Goal: Task Accomplishment & Management: Manage account settings

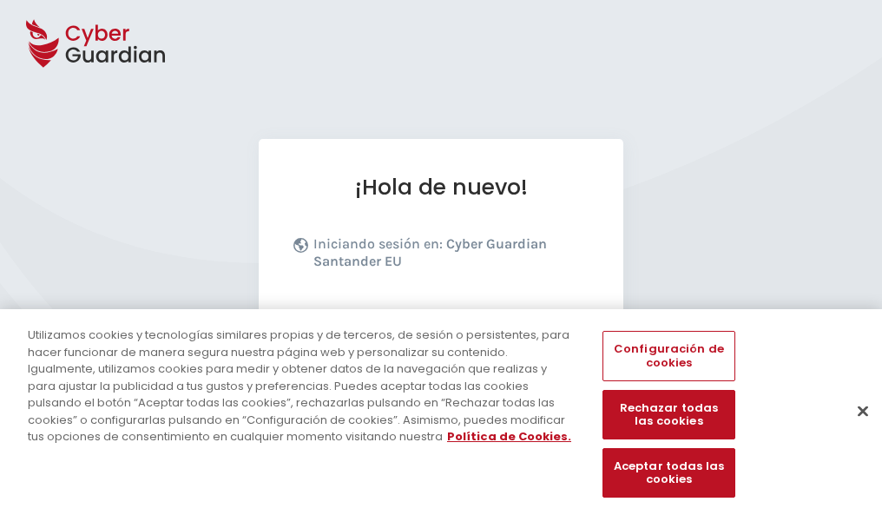
scroll to position [213, 0]
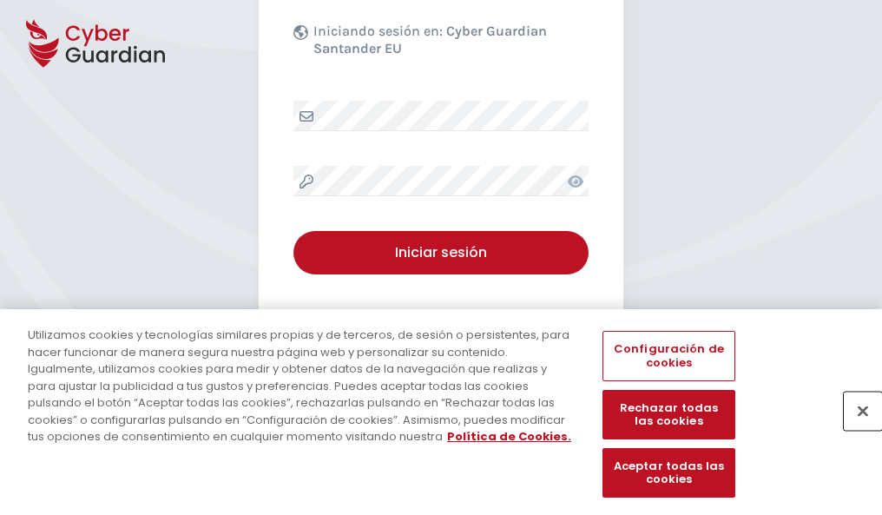
click at [855, 429] on button "Cerrar" at bounding box center [863, 411] width 38 height 38
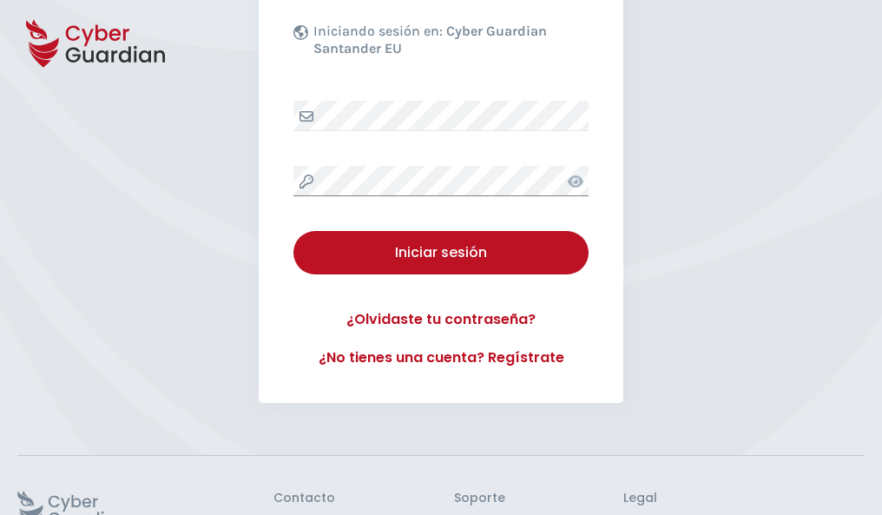
scroll to position [338, 0]
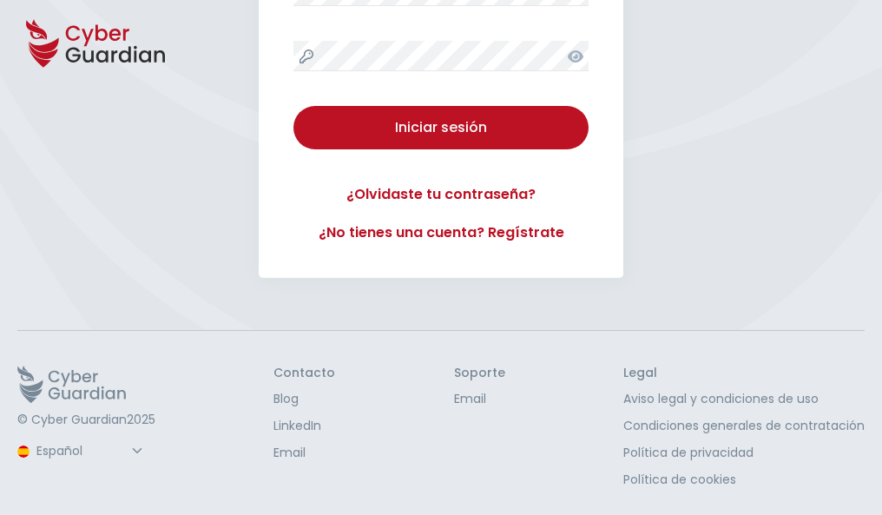
click at [294, 106] on button "Iniciar sesión" at bounding box center [441, 127] width 295 height 43
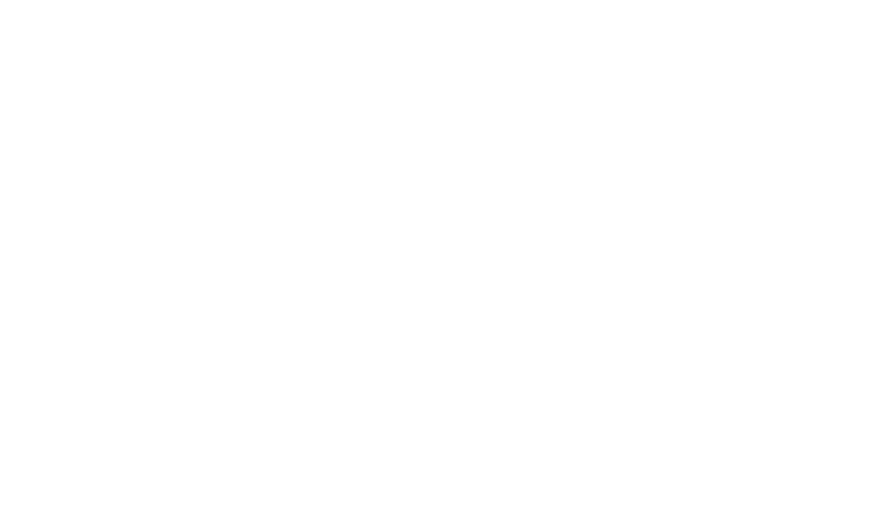
select select "English"
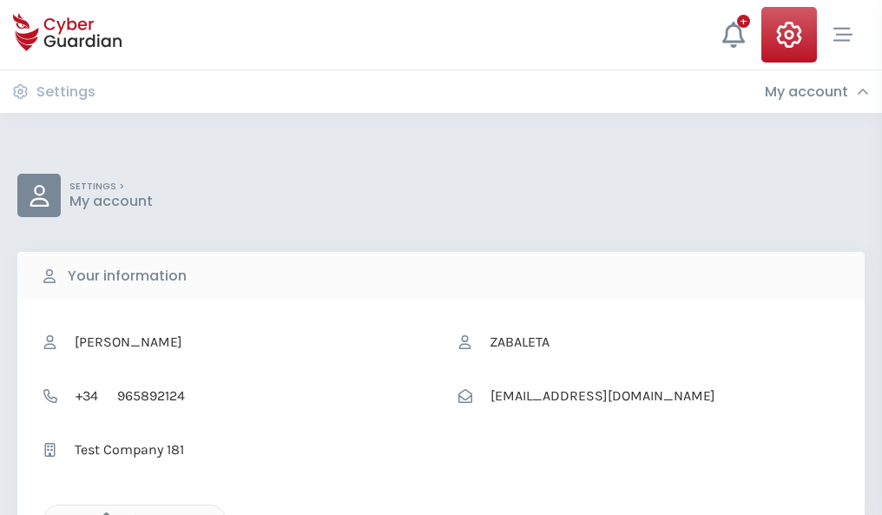
click at [102, 513] on icon "button" at bounding box center [102, 519] width 15 height 15
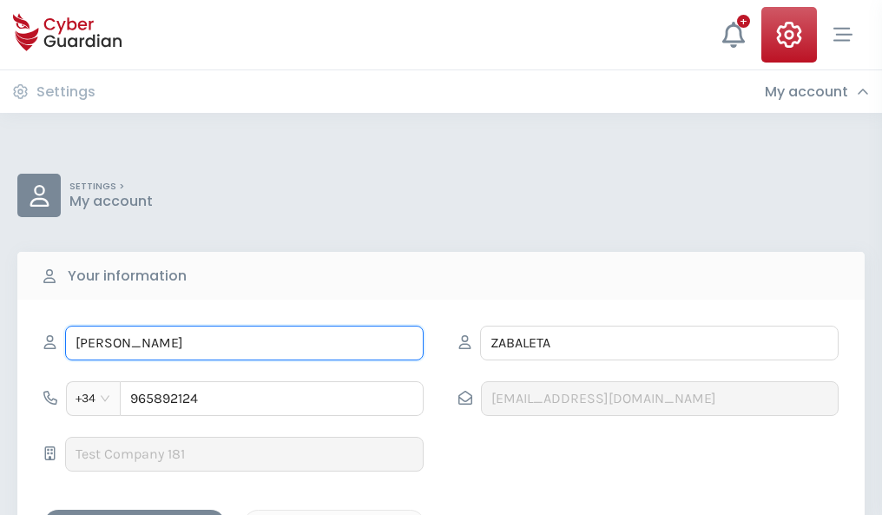
click at [244, 343] on input "SANTOS" at bounding box center [244, 343] width 359 height 35
type input "S"
type input "Francisco"
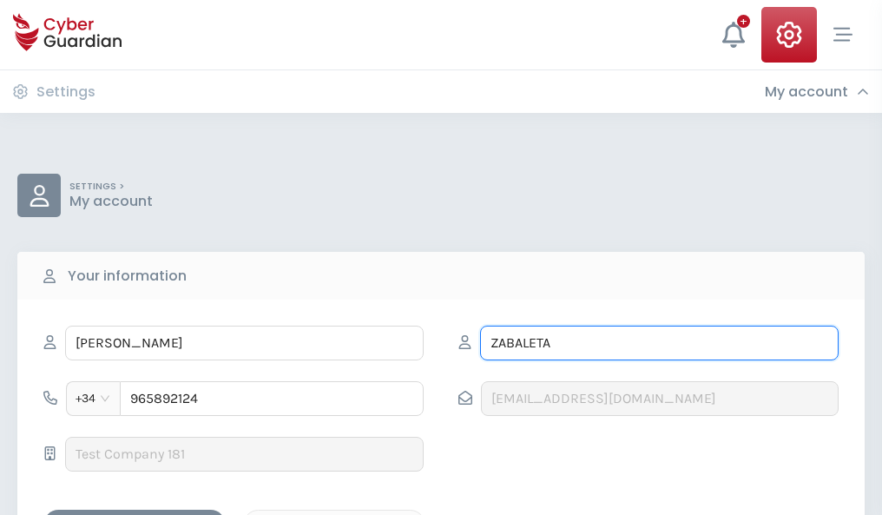
click at [659, 343] on input "ZABALETA" at bounding box center [659, 343] width 359 height 35
type input "Z"
type input "Agudo"
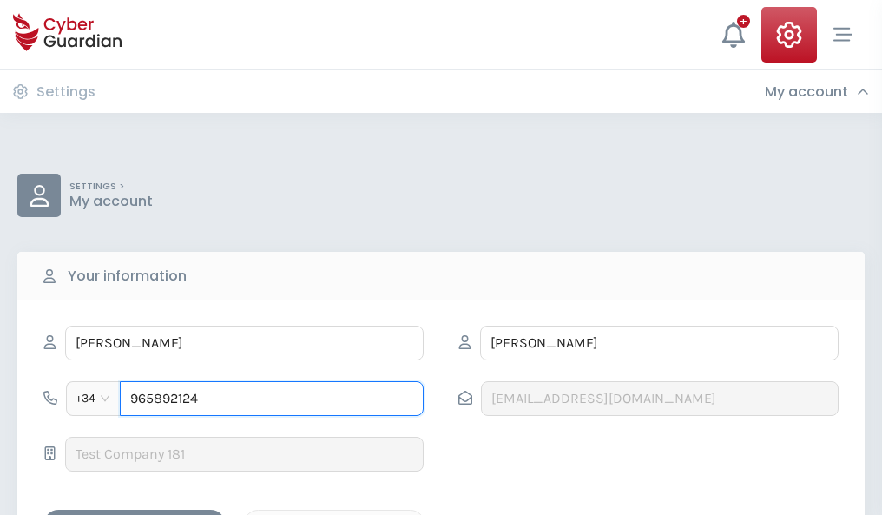
click at [272, 399] on input "965892124" at bounding box center [272, 398] width 304 height 35
type input "9"
type input "846486267"
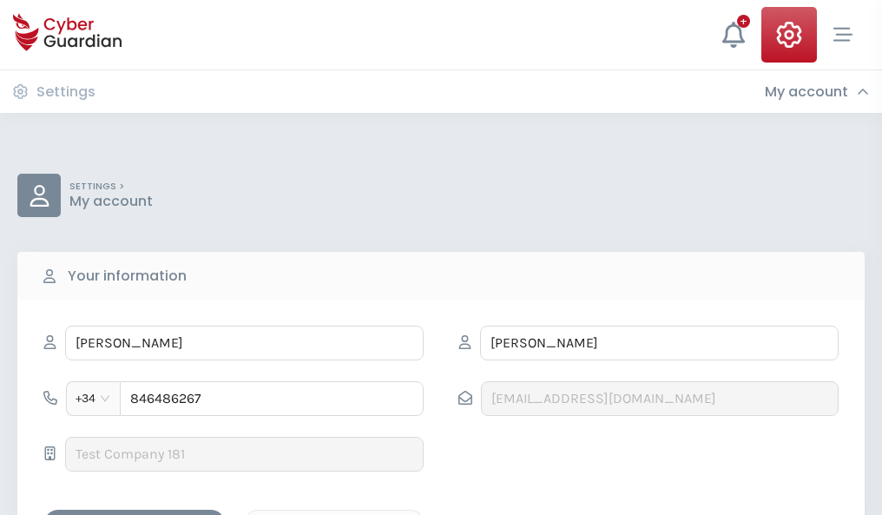
click at [135, 514] on div "Save changes" at bounding box center [134, 525] width 156 height 22
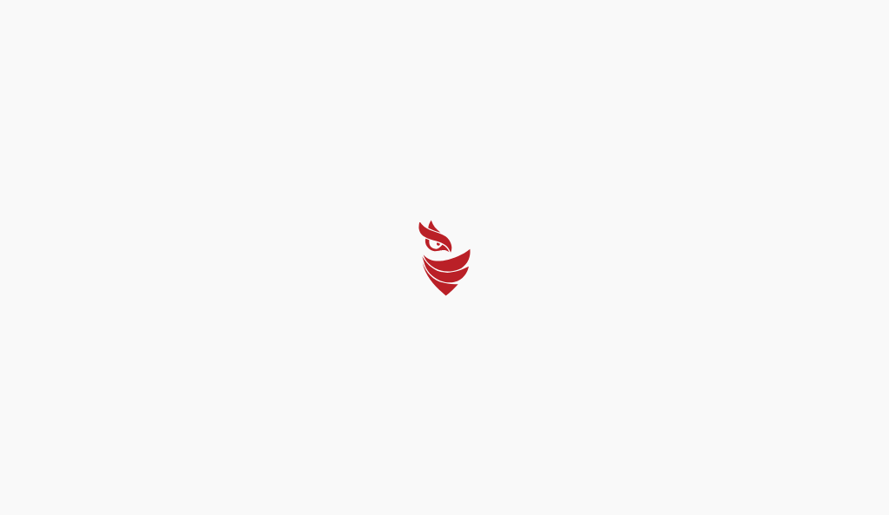
select select "English"
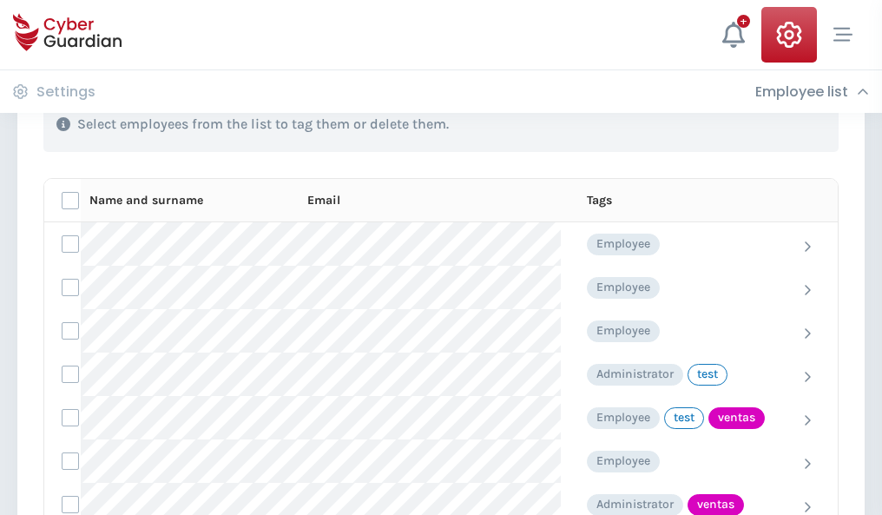
scroll to position [787, 0]
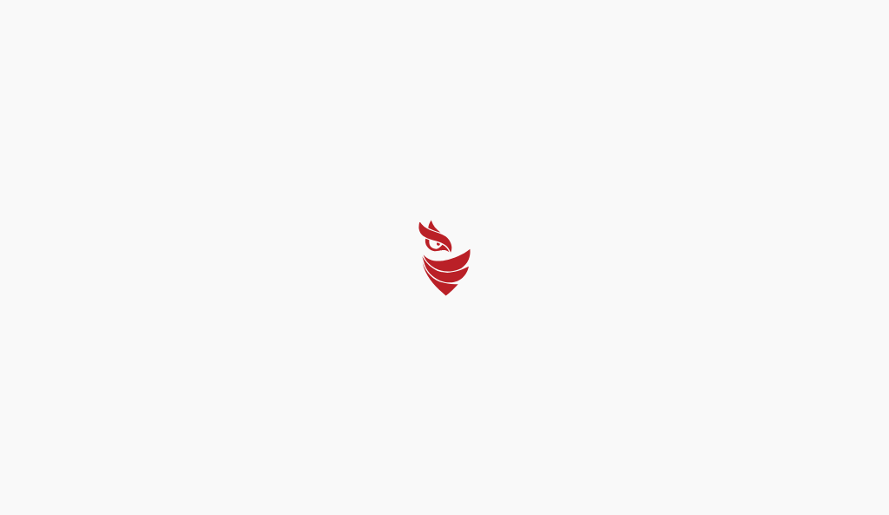
select select "English"
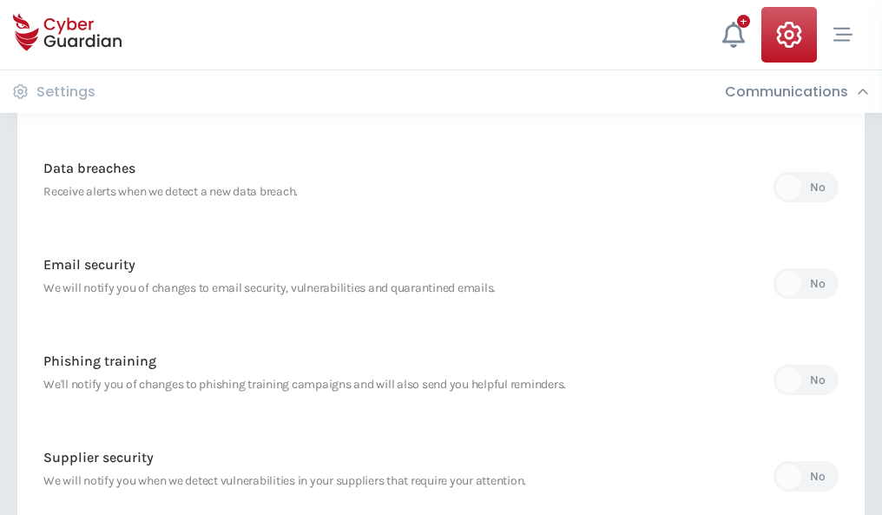
scroll to position [915, 0]
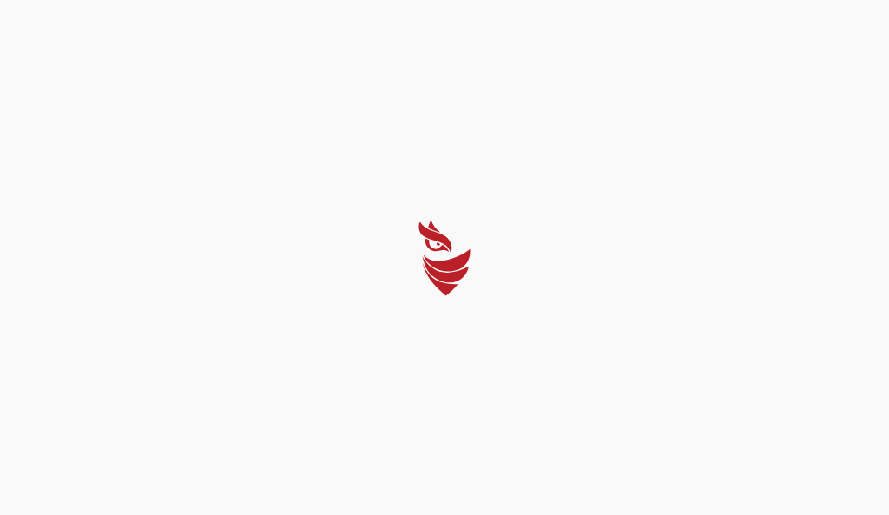
select select "English"
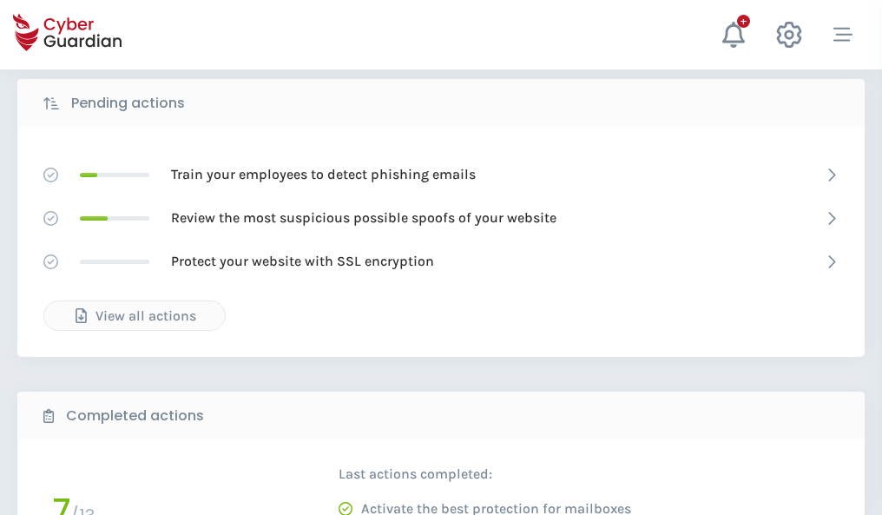
scroll to position [961, 0]
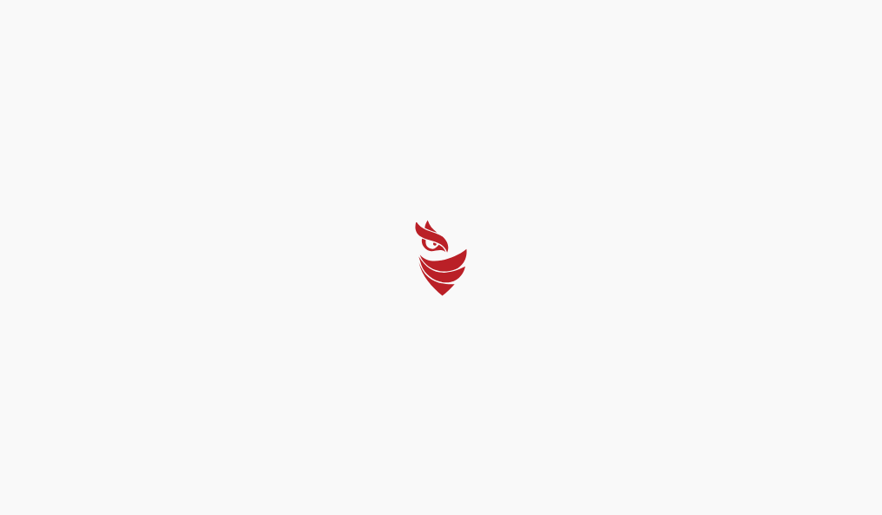
select select "English"
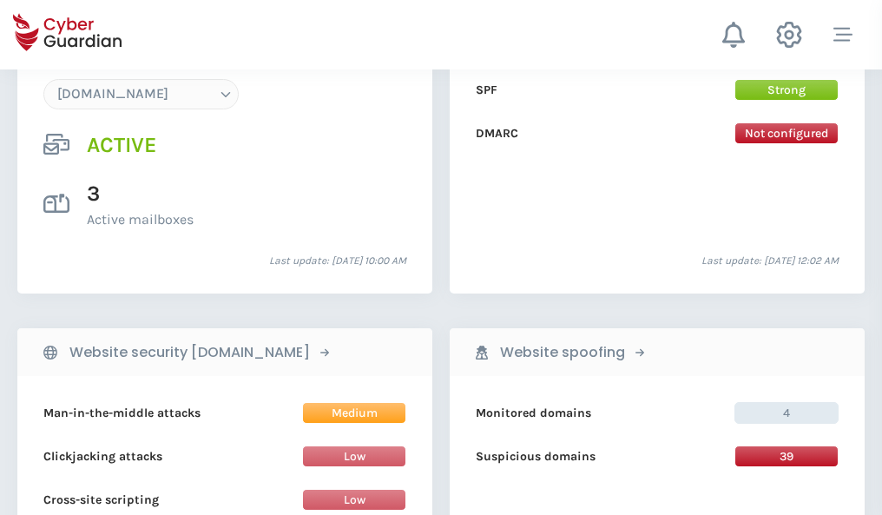
scroll to position [1850, 0]
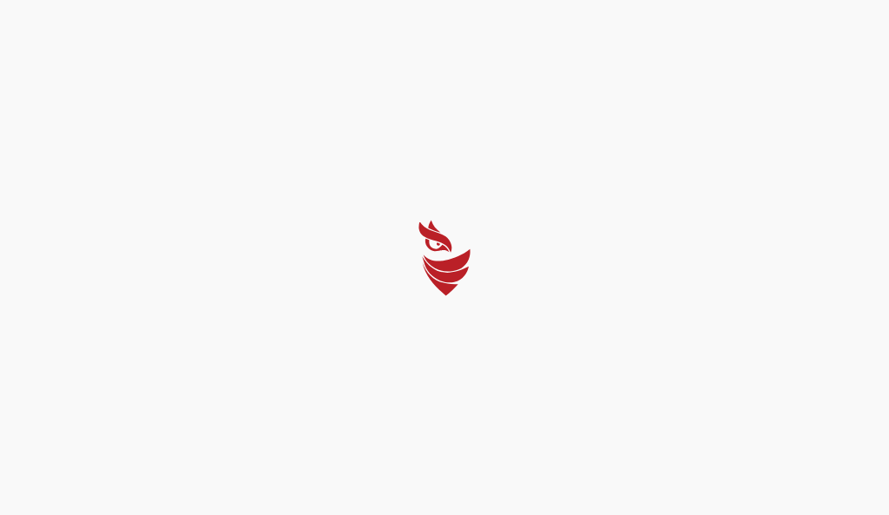
select select "English"
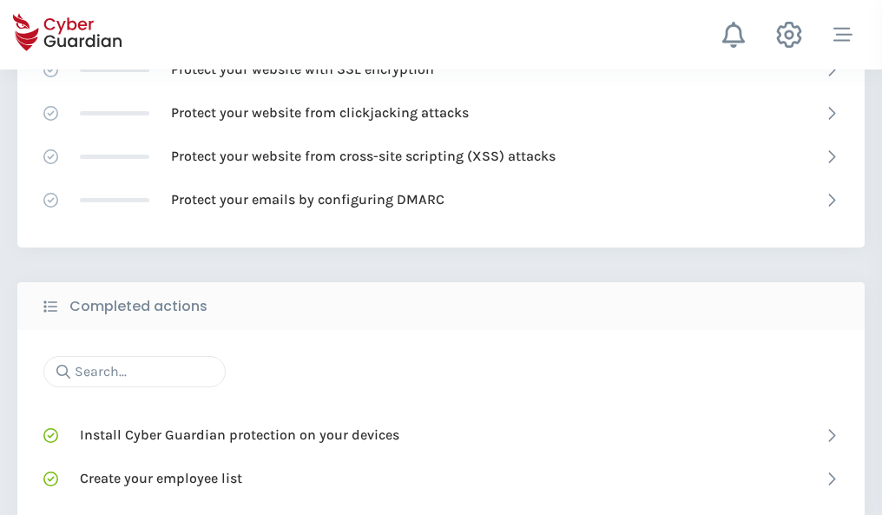
scroll to position [1157, 0]
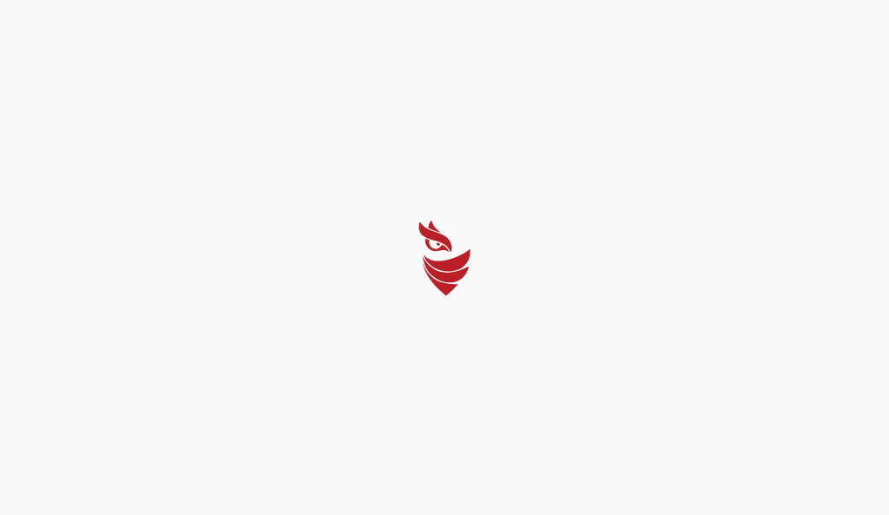
select select "English"
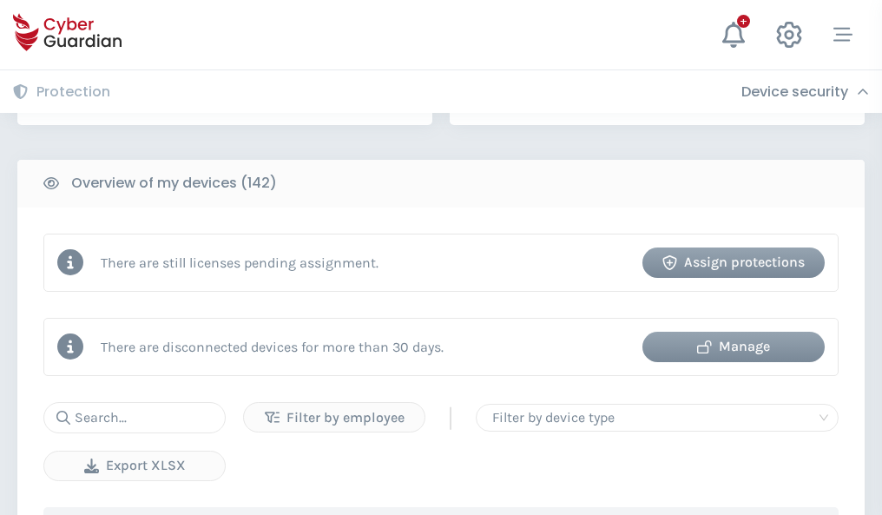
scroll to position [1683, 0]
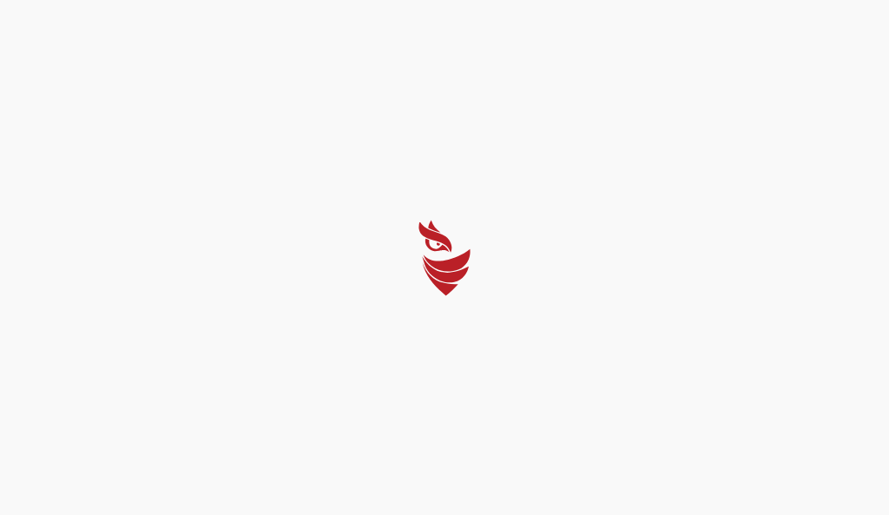
select select "English"
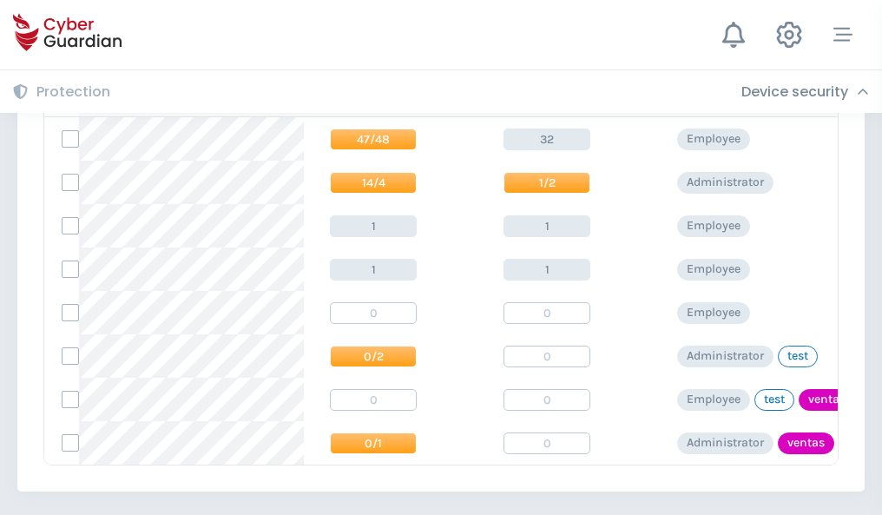
scroll to position [806, 0]
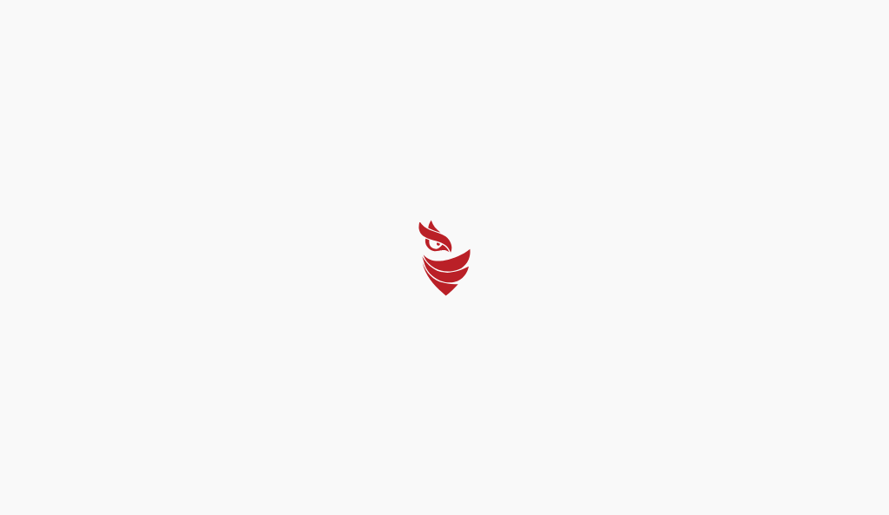
select select "English"
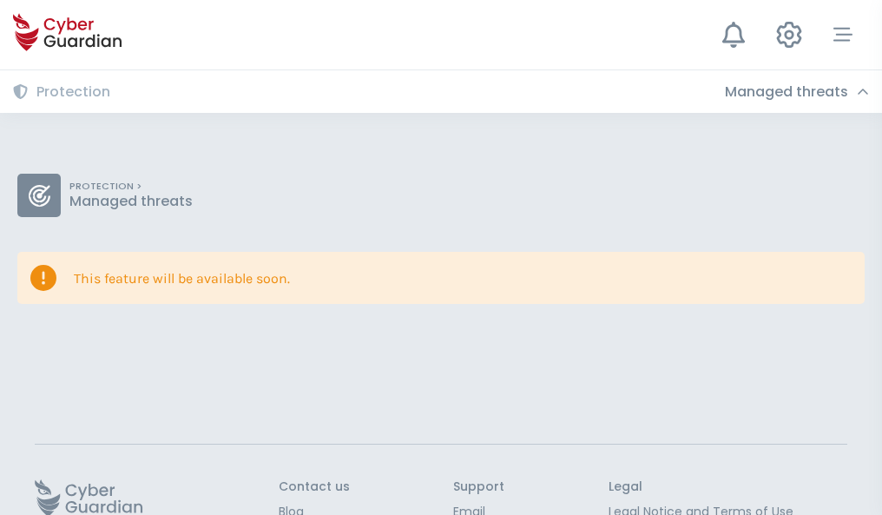
scroll to position [113, 0]
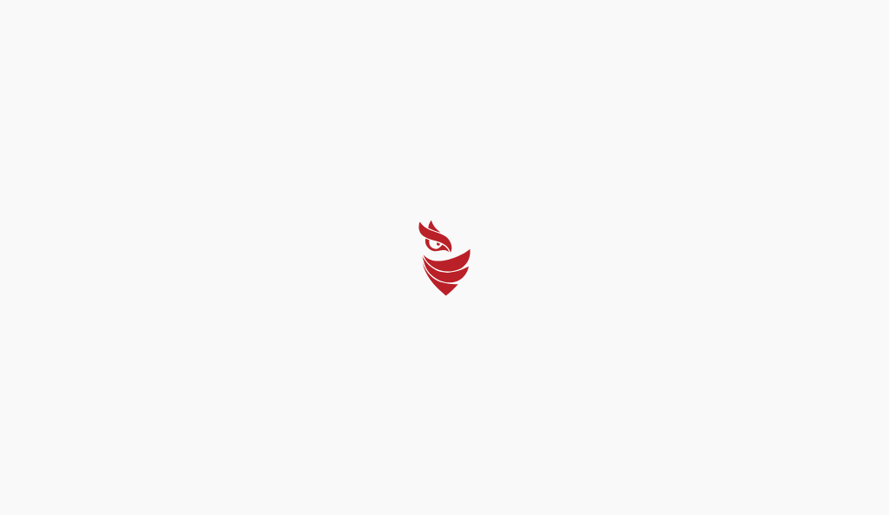
select select "English"
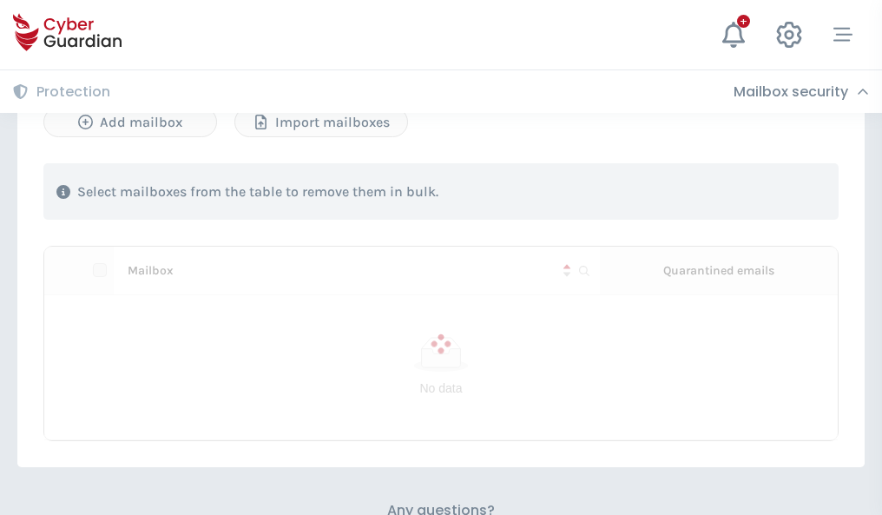
scroll to position [743, 0]
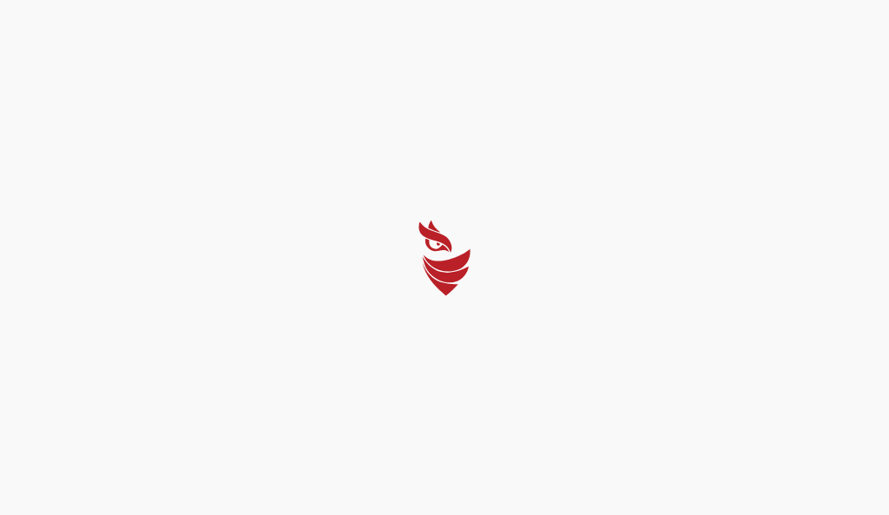
select select "English"
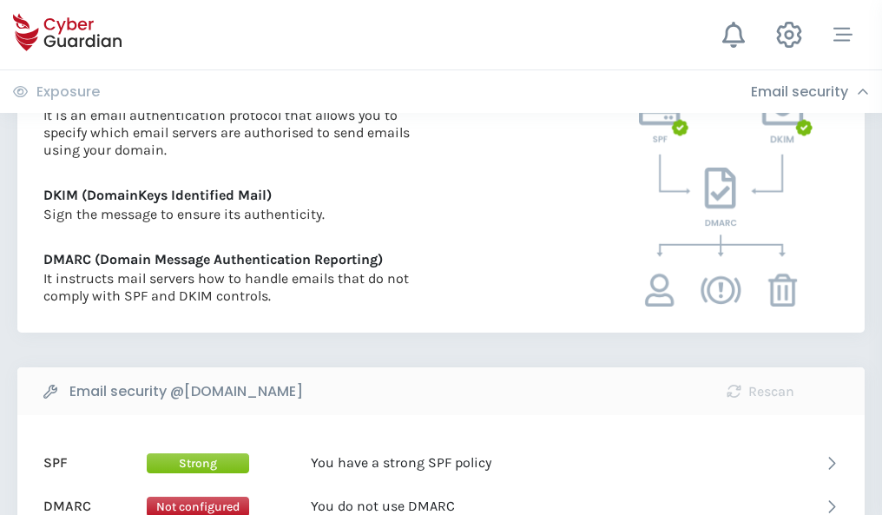
scroll to position [937, 0]
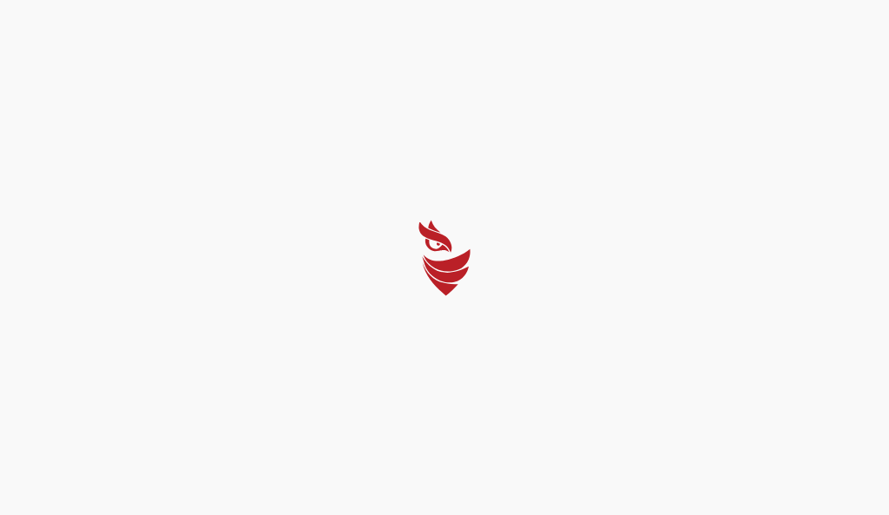
select select "English"
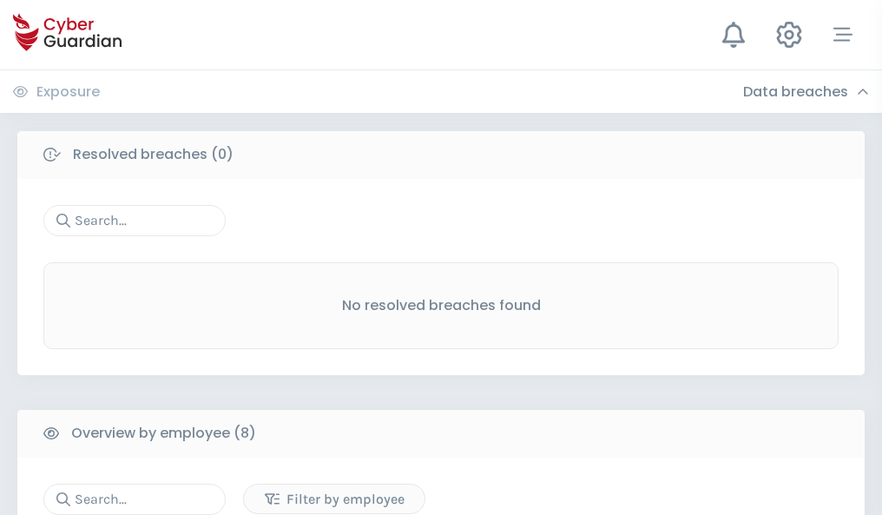
scroll to position [1480, 0]
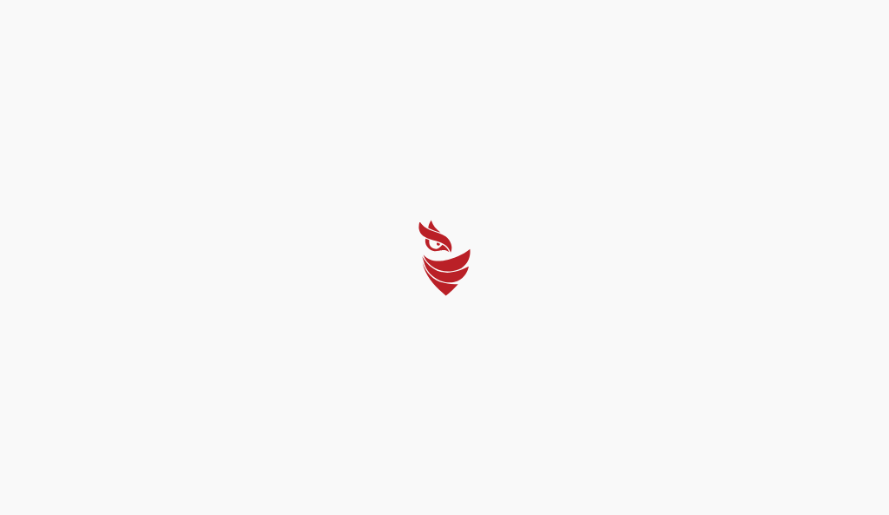
select select "English"
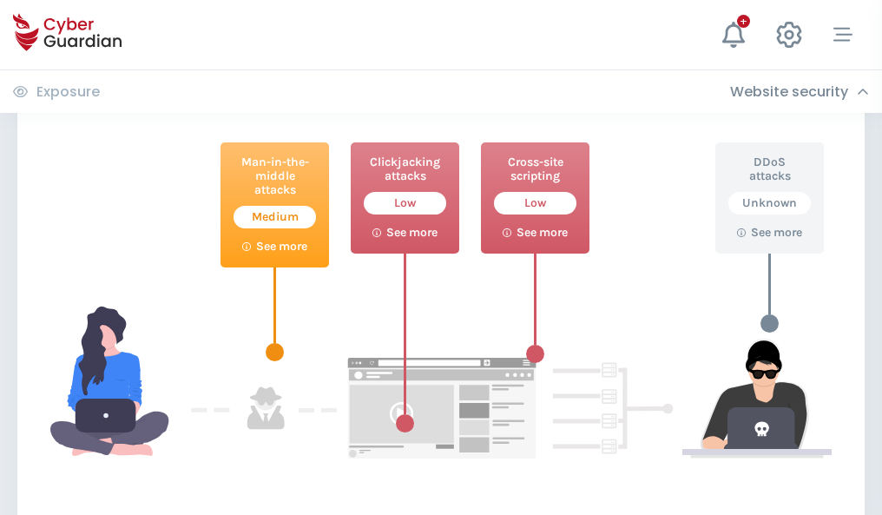
scroll to position [946, 0]
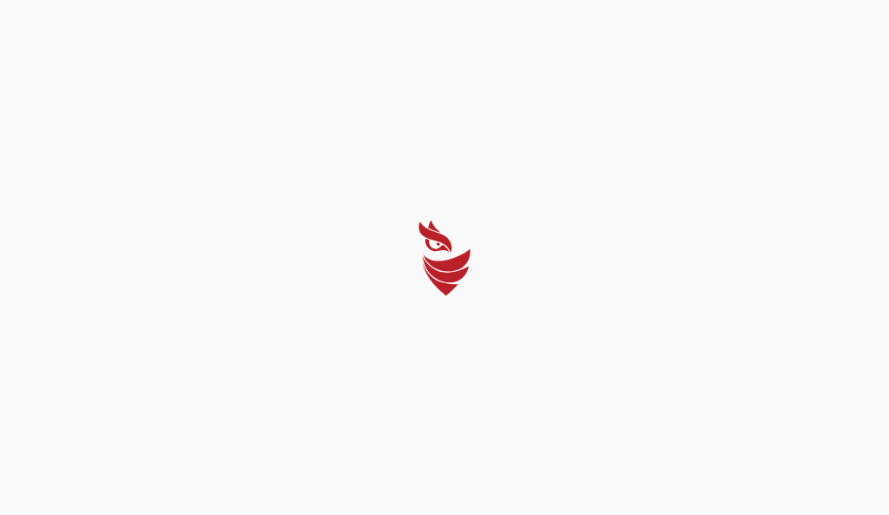
select select "English"
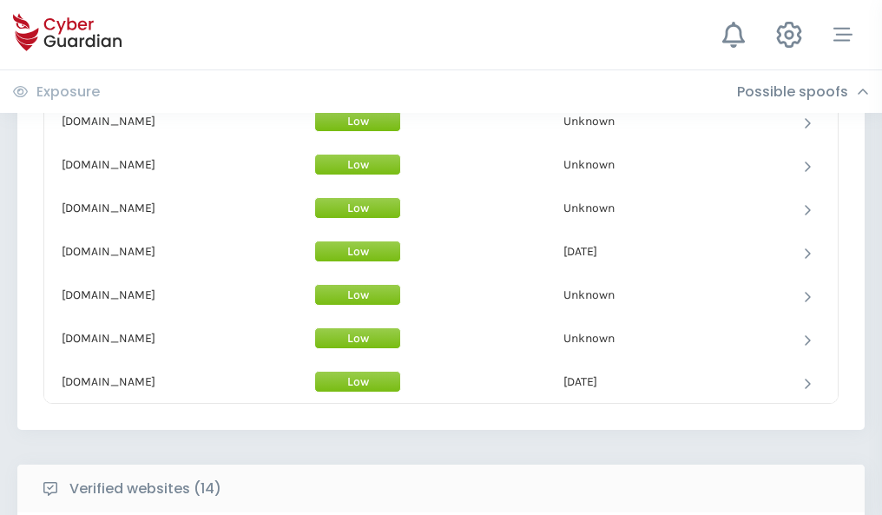
scroll to position [1694, 0]
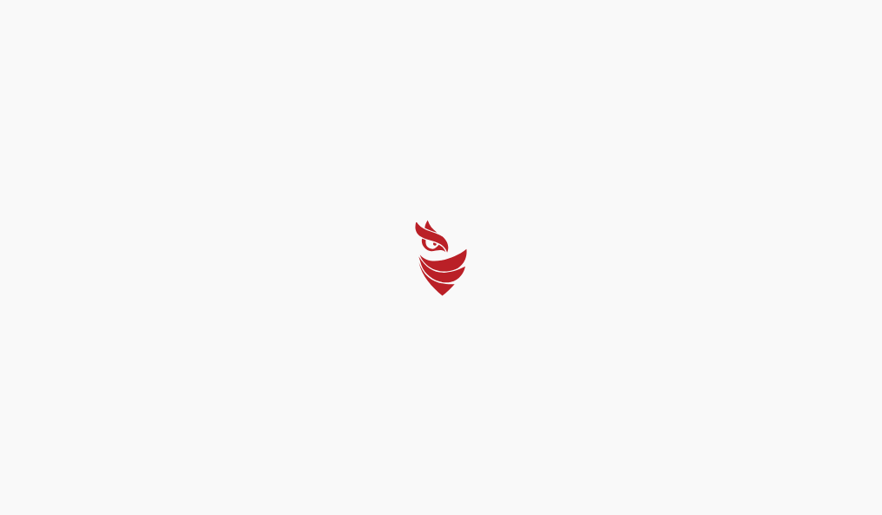
select select "English"
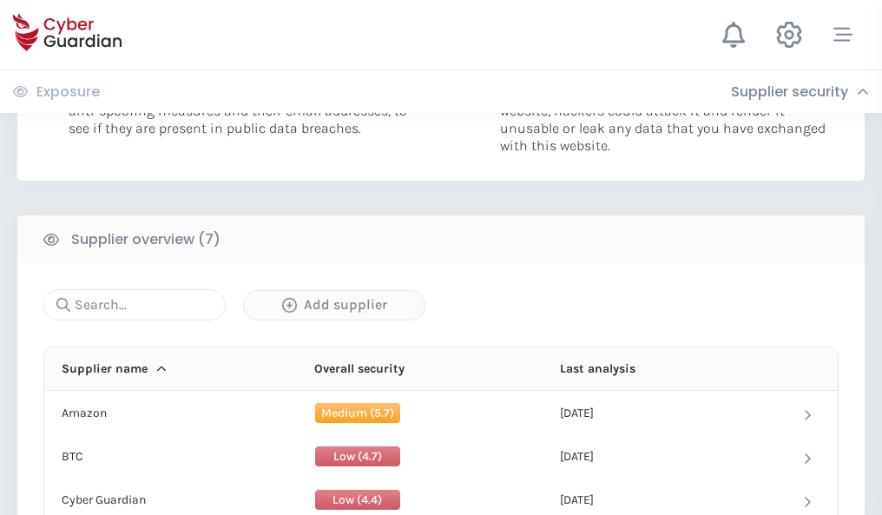
scroll to position [1125, 0]
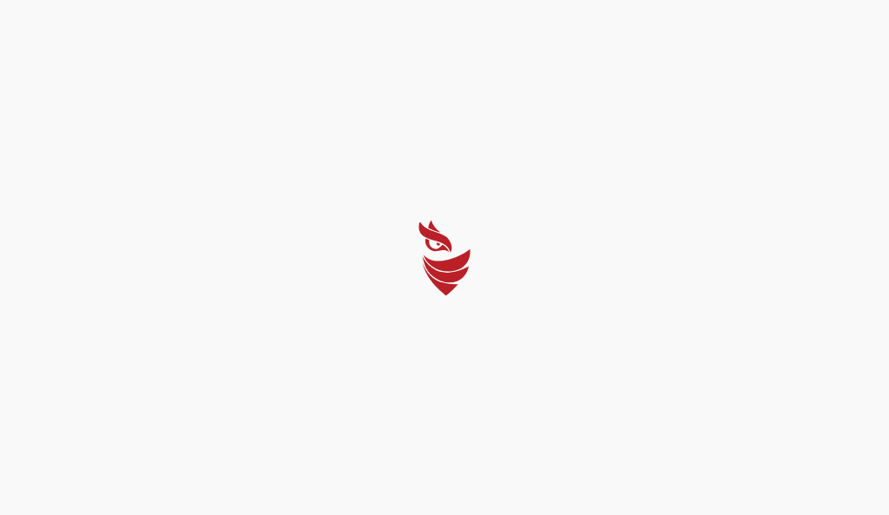
select select "English"
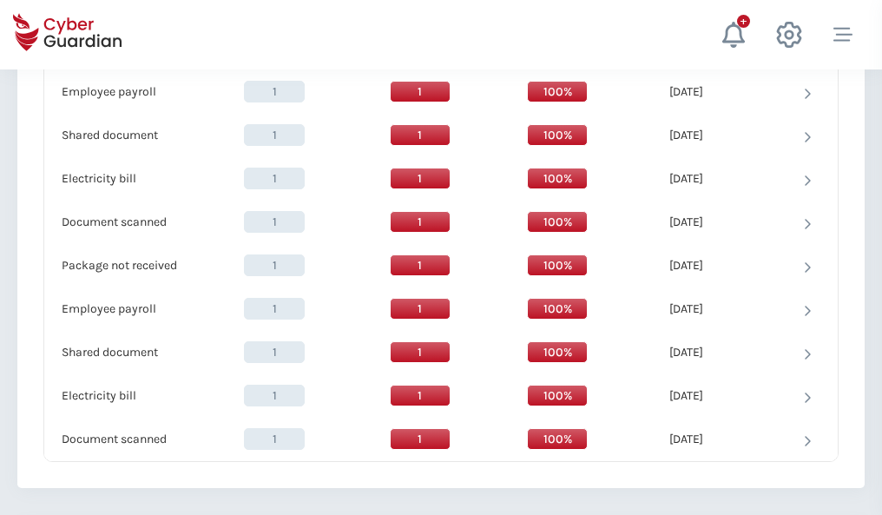
scroll to position [1780, 0]
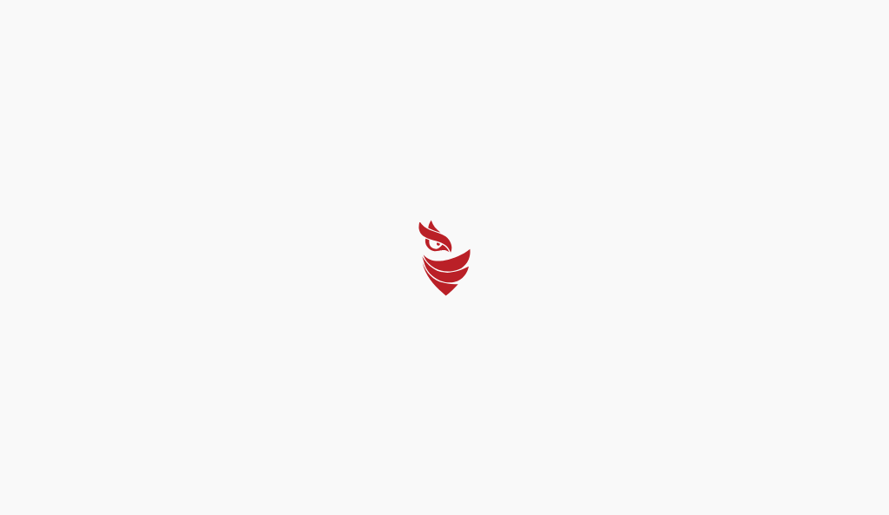
select select "English"
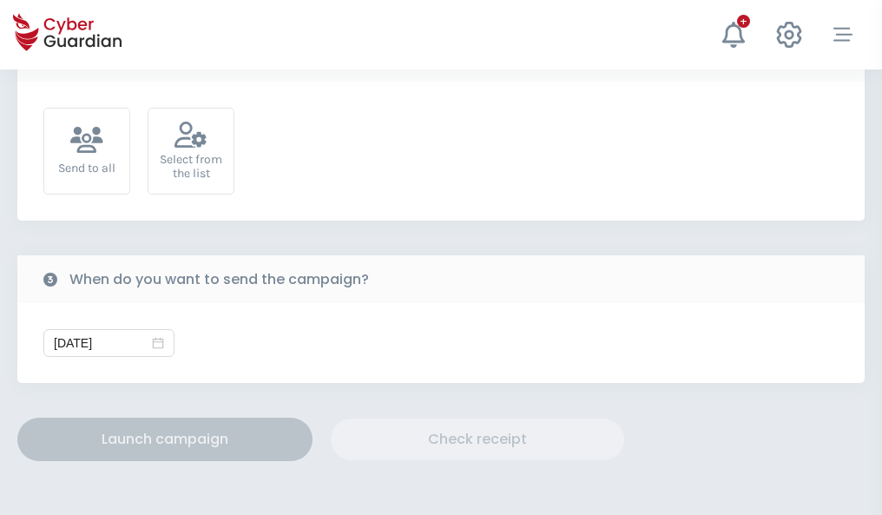
scroll to position [636, 0]
